Goal: Find specific page/section: Find specific page/section

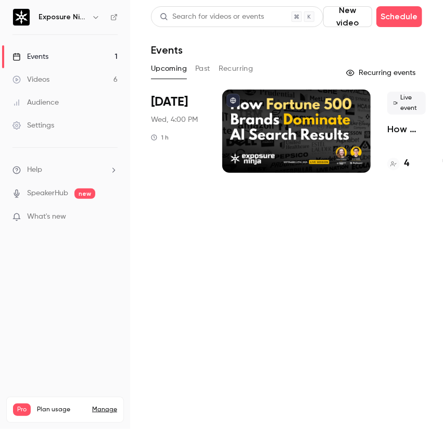
click at [300, 112] on div at bounding box center [296, 131] width 148 height 83
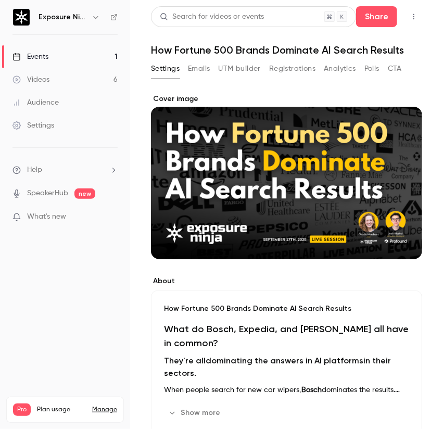
click at [251, 69] on button "UTM builder" at bounding box center [240, 68] width 42 height 17
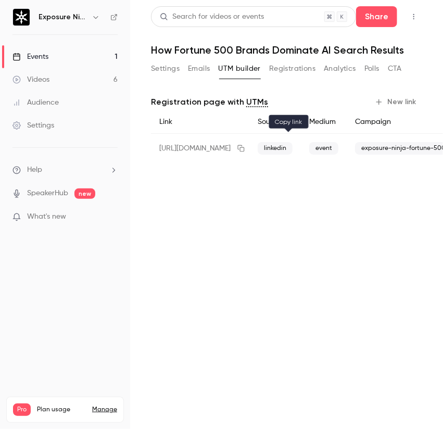
click at [245, 147] on icon "button" at bounding box center [241, 148] width 8 height 7
click at [255, 181] on main "Search for videos or events Share How Fortune 500 Brands Dominate AI Search Res…" at bounding box center [286, 214] width 313 height 429
